Goal: Find specific page/section: Find specific page/section

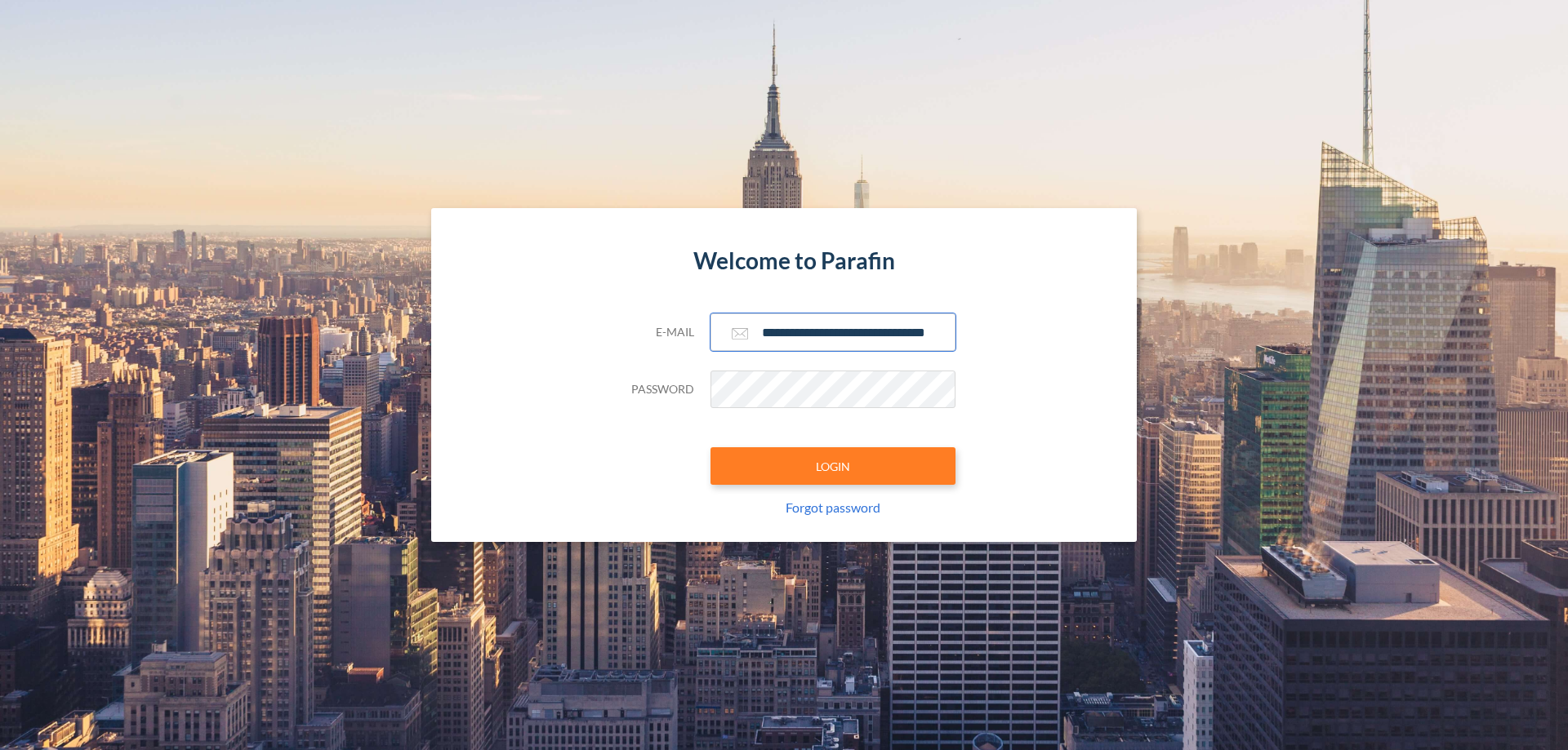
scroll to position [0, 26]
type input "**********"
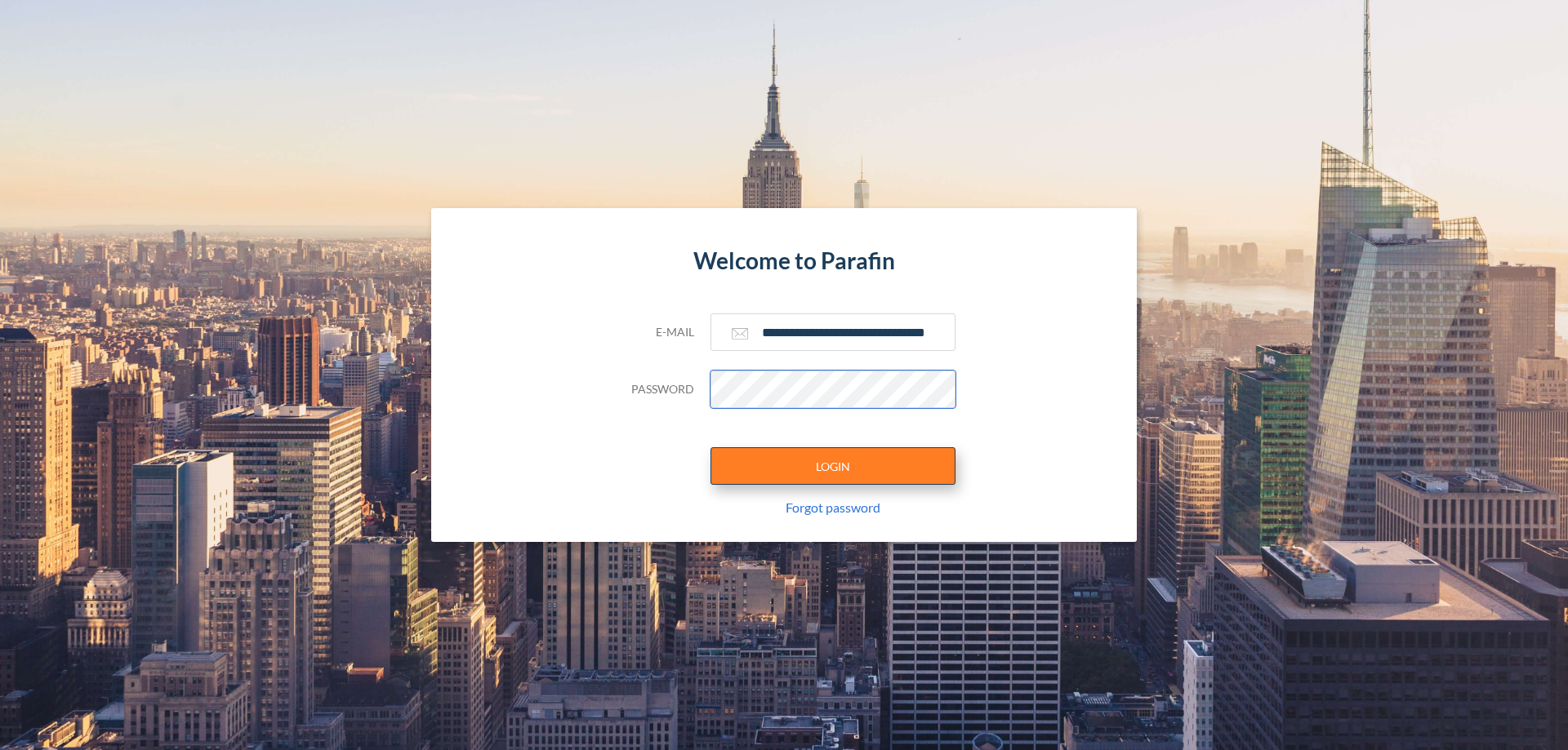
scroll to position [0, 0]
click at [833, 466] on button "LOGIN" at bounding box center [832, 466] width 245 height 37
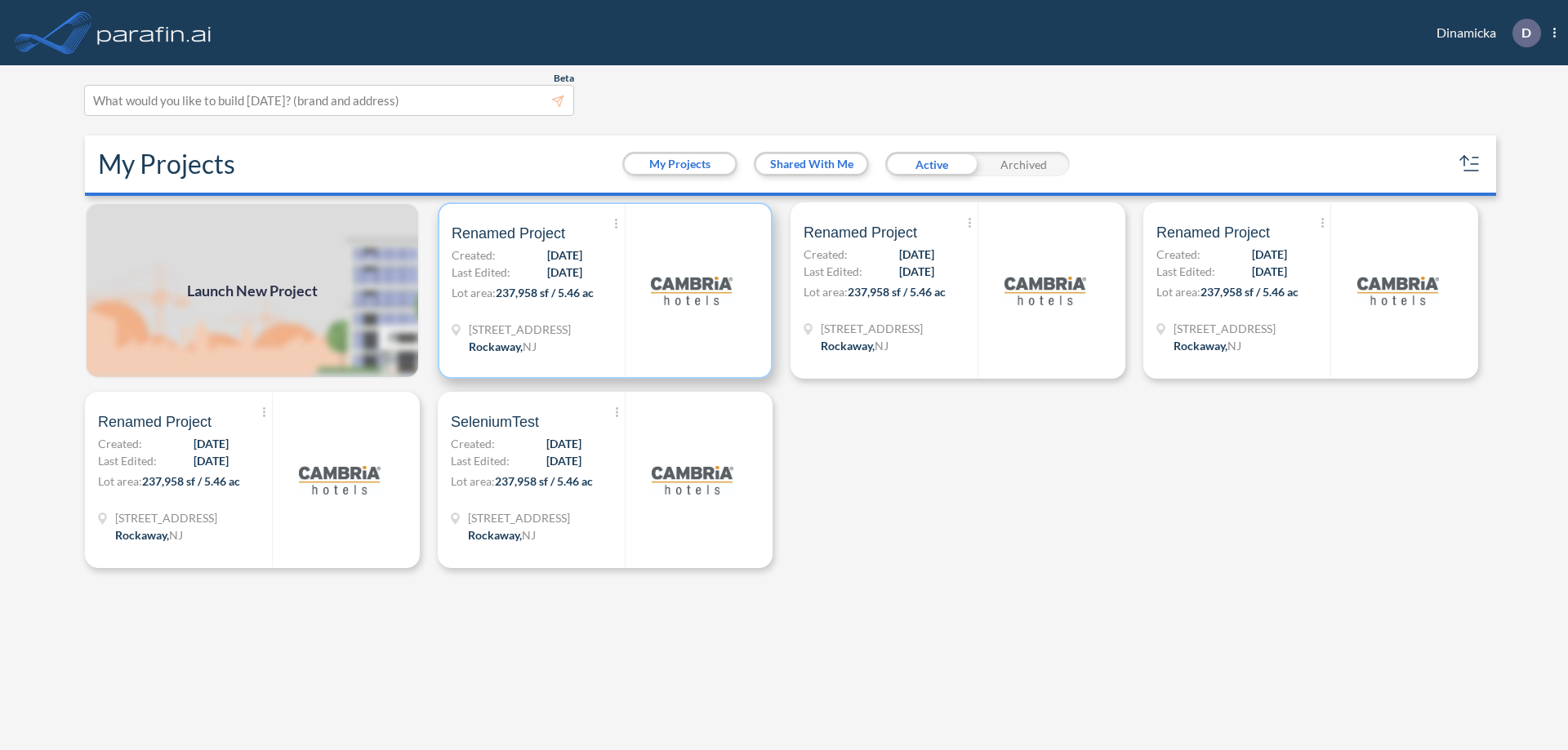
scroll to position [4, 0]
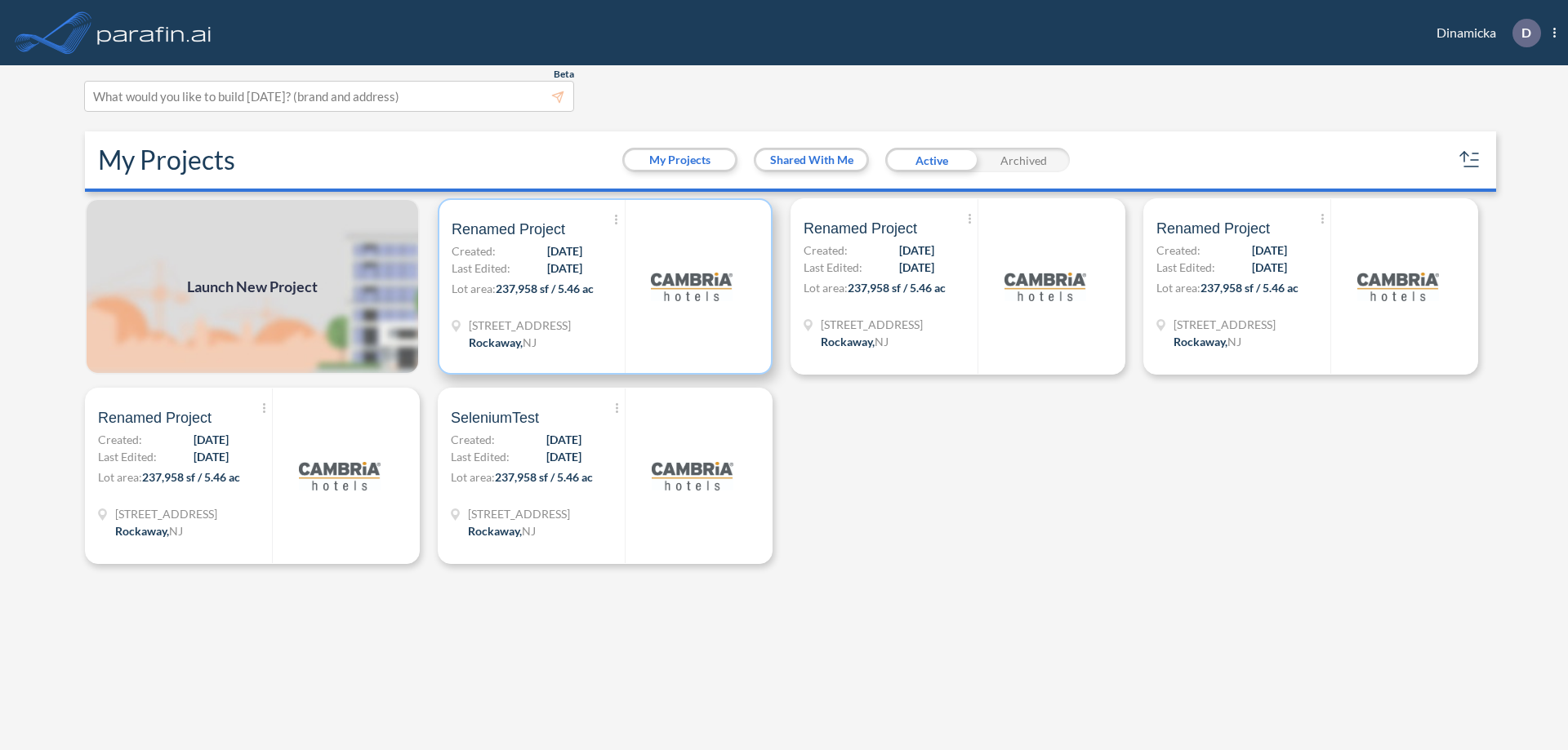
click at [605, 286] on p "Lot area: 237,958 sf / 5.46 ac" at bounding box center [537, 292] width 174 height 24
